Goal: Navigation & Orientation: Find specific page/section

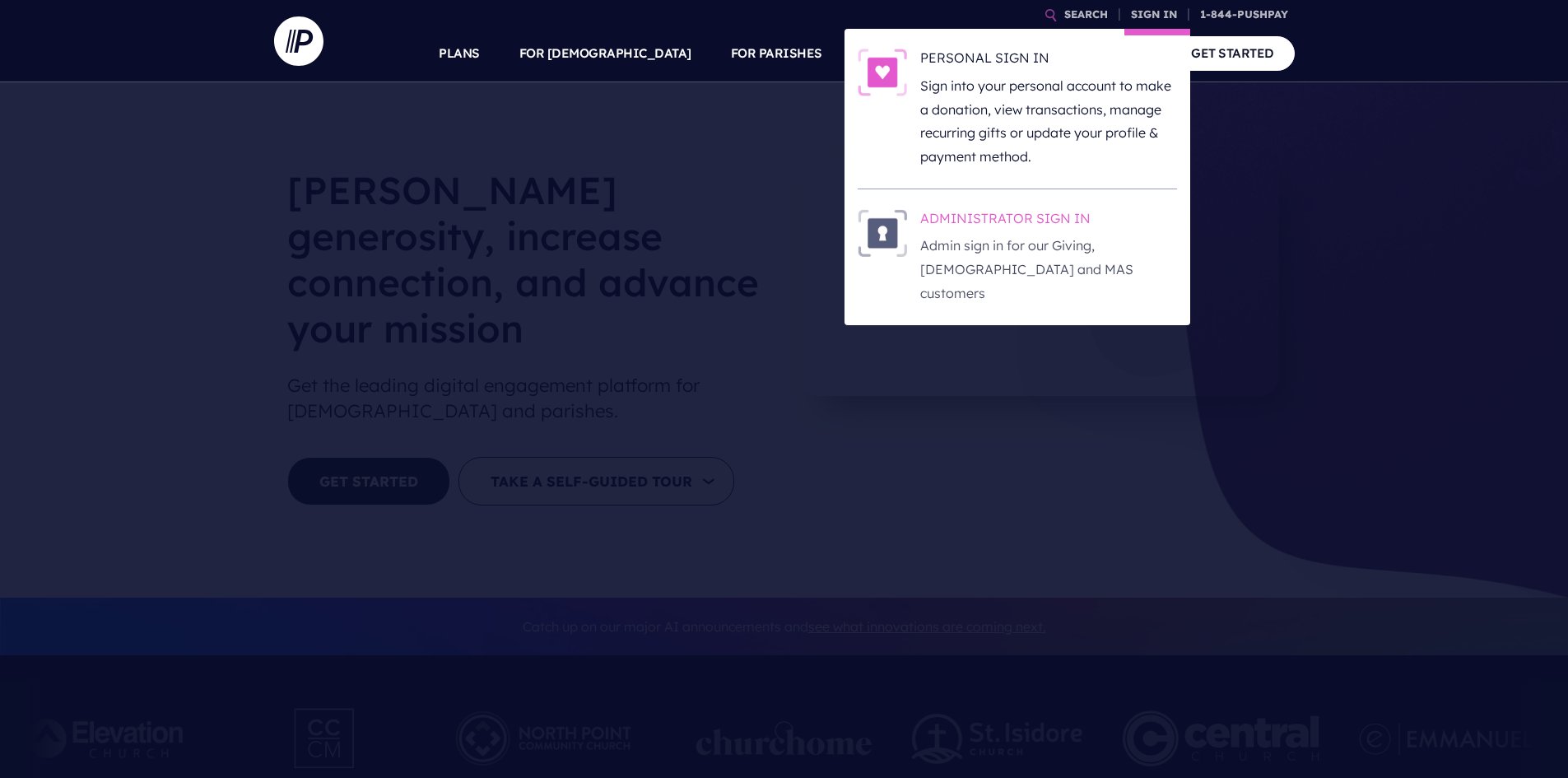
click at [987, 215] on h6 "ADMINISTRATOR SIGN IN" at bounding box center [1049, 221] width 257 height 25
click at [986, 216] on h6 "ADMINISTRATOR SIGN IN" at bounding box center [1049, 221] width 257 height 25
click at [1161, 13] on link "SIGN IN" at bounding box center [1153, 14] width 60 height 28
click at [997, 221] on h6 "ADMINISTRATOR SIGN IN" at bounding box center [1049, 221] width 257 height 25
